Goal: Task Accomplishment & Management: Manage account settings

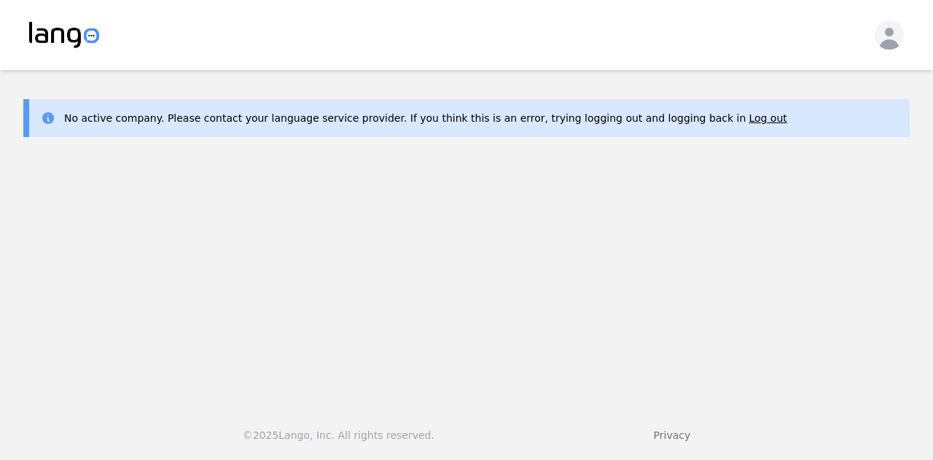
click at [612, 66] on header at bounding box center [466, 35] width 933 height 70
click at [691, 128] on div "No active company. Please contact your language service provider. If you think …" at bounding box center [466, 118] width 886 height 38
click at [749, 121] on button "Log out" at bounding box center [768, 118] width 38 height 15
click at [517, 132] on div "No active company. Please contact your language service provider. If you think …" at bounding box center [466, 118] width 886 height 38
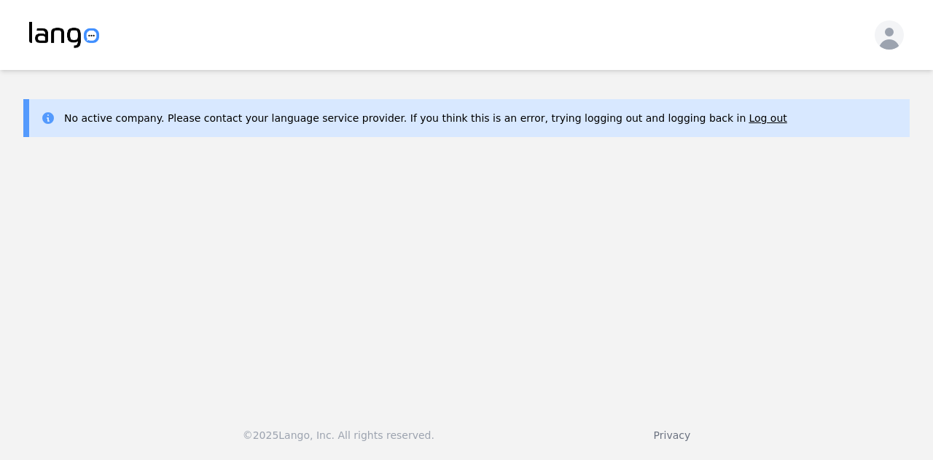
drag, startPoint x: 194, startPoint y: 0, endPoint x: 581, endPoint y: 78, distance: 394.8
click at [581, 78] on main "No active company. Please contact your language service provider. If you think …" at bounding box center [466, 231] width 933 height 323
click at [664, 97] on main "No active company. Please contact your language service provider. If you think …" at bounding box center [466, 231] width 933 height 323
click at [749, 122] on button "Log out" at bounding box center [768, 118] width 38 height 15
click at [886, 36] on icon "button" at bounding box center [889, 37] width 29 height 29
